Goal: Check status: Check status

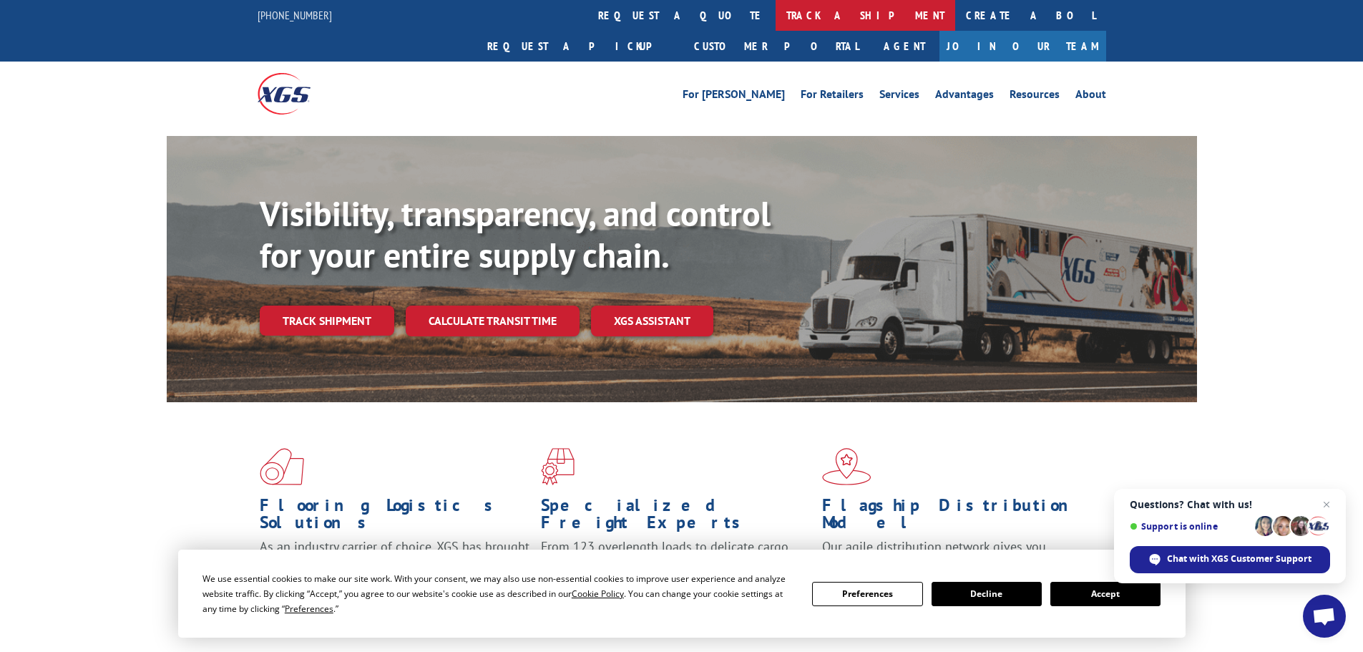
click at [775, 27] on link "track a shipment" at bounding box center [865, 15] width 180 height 31
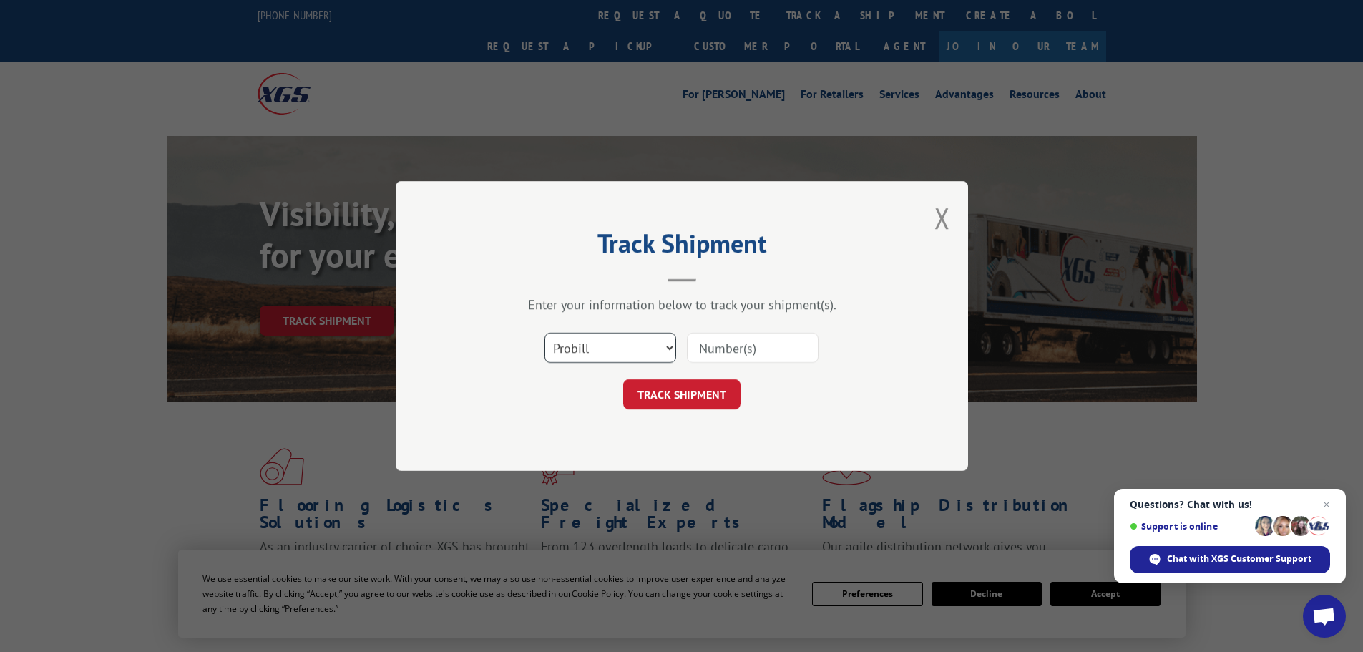
click at [647, 345] on select "Select category... Probill BOL PO" at bounding box center [610, 348] width 132 height 30
select select "bol"
click at [544, 333] on select "Select category... Probill BOL PO" at bounding box center [610, 348] width 132 height 30
click at [733, 353] on input at bounding box center [753, 348] width 132 height 30
paste input "7049634"
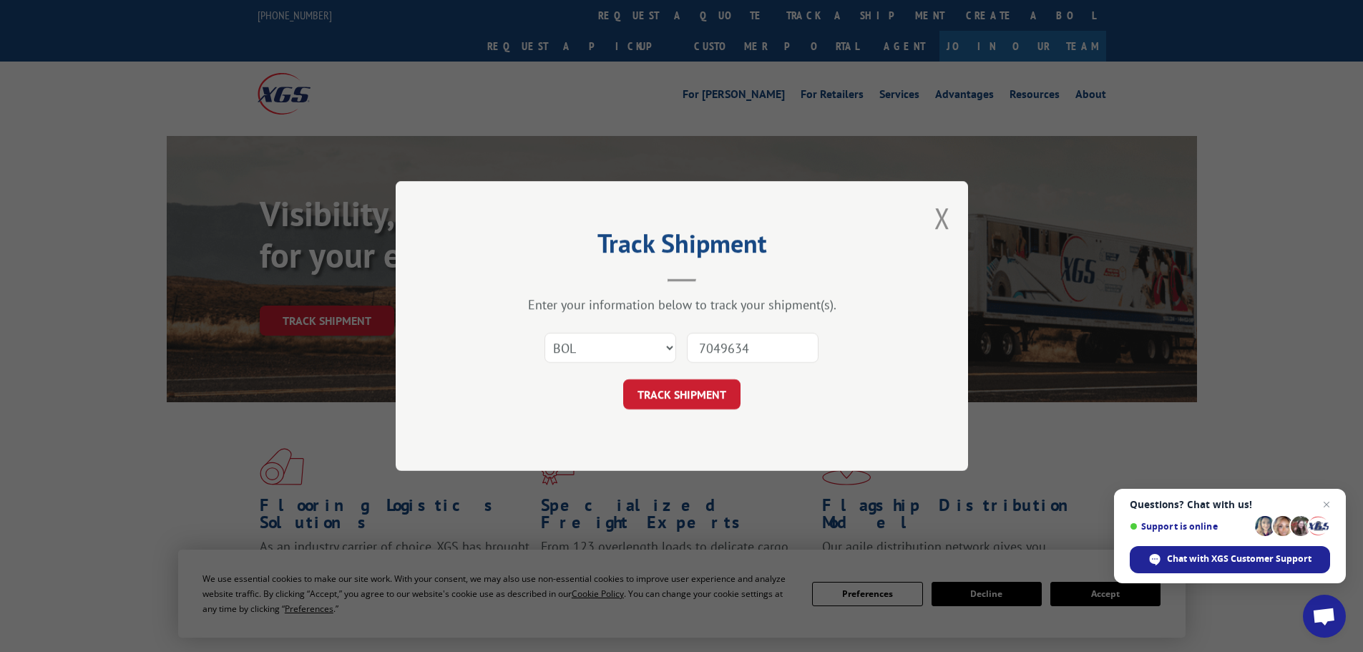
type input "7049634"
click at [723, 376] on form "Select category... Probill BOL PO 7049634 TRACK SHIPMENT" at bounding box center [681, 366] width 429 height 85
click at [718, 391] on button "TRACK SHIPMENT" at bounding box center [681, 394] width 117 height 30
